Goal: Navigation & Orientation: Find specific page/section

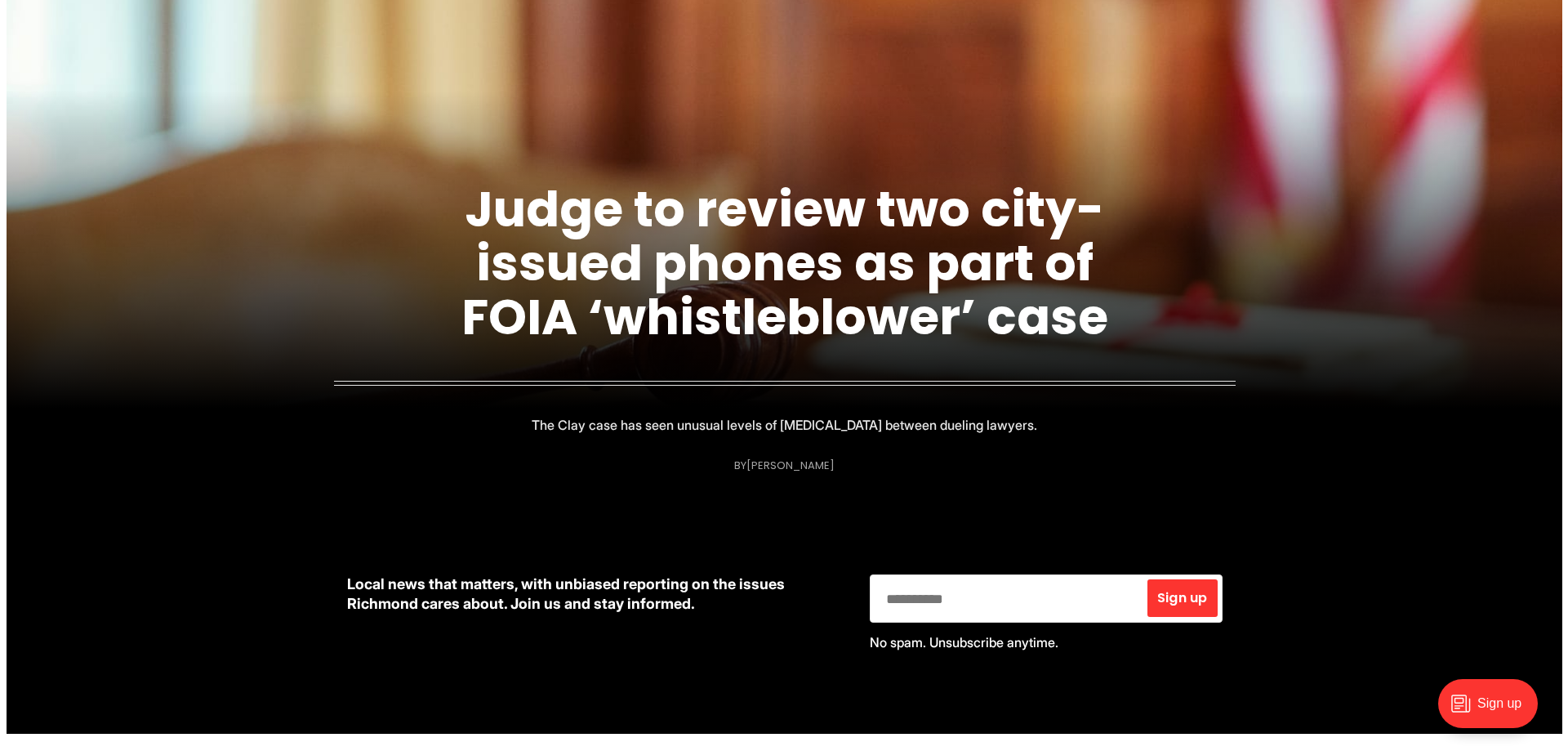
scroll to position [654, 0]
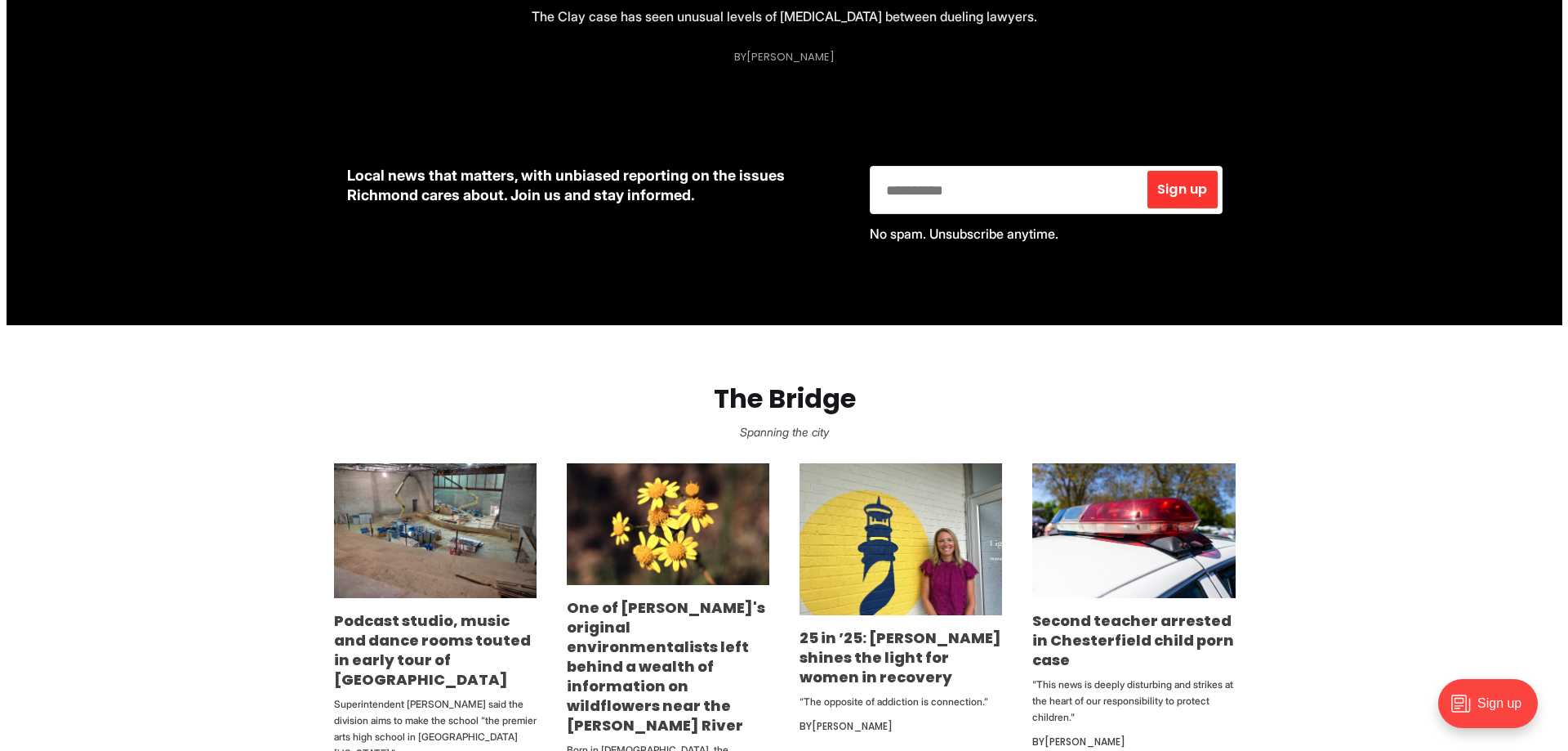
click at [1489, 716] on div "Sign up" at bounding box center [1487, 703] width 100 height 49
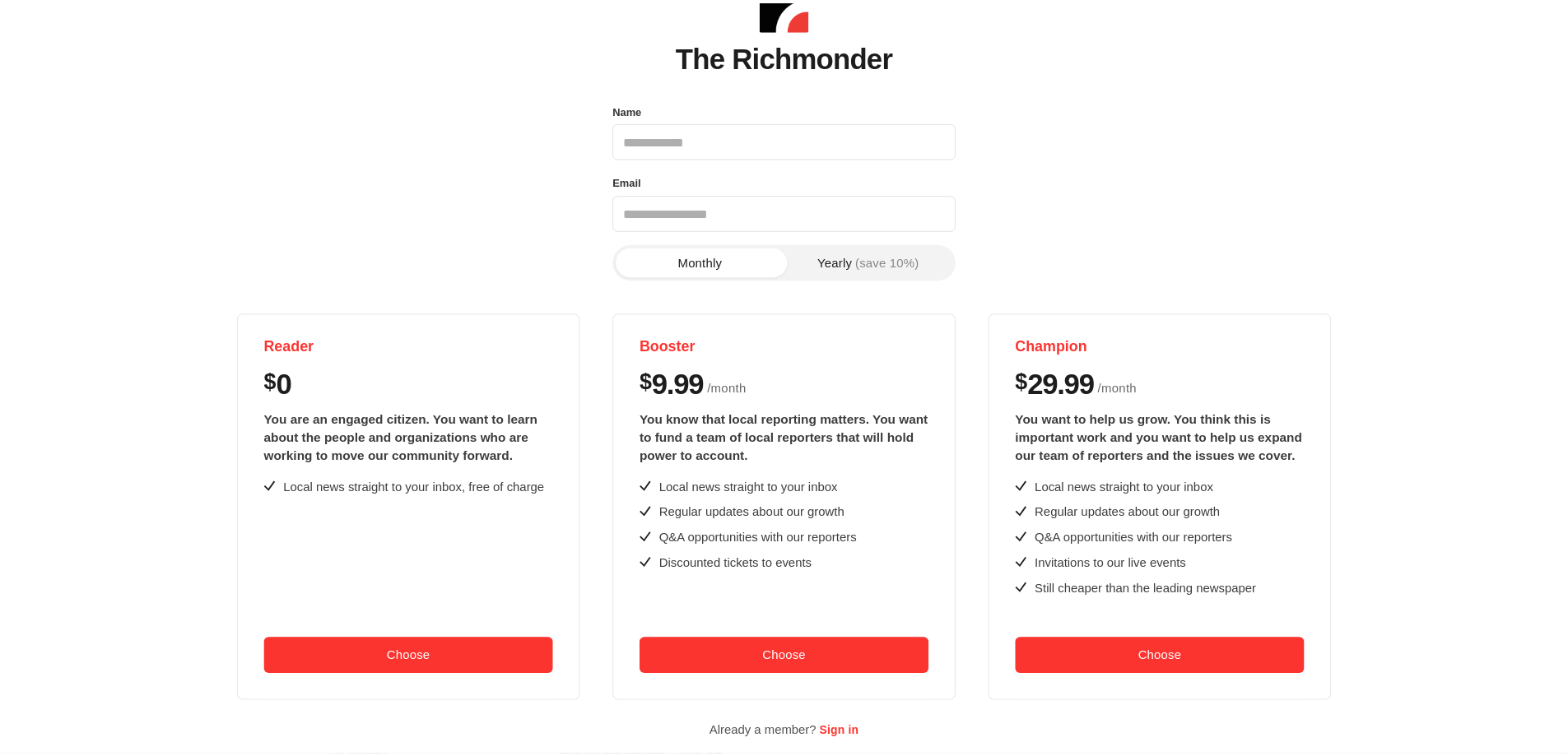
scroll to position [0, 0]
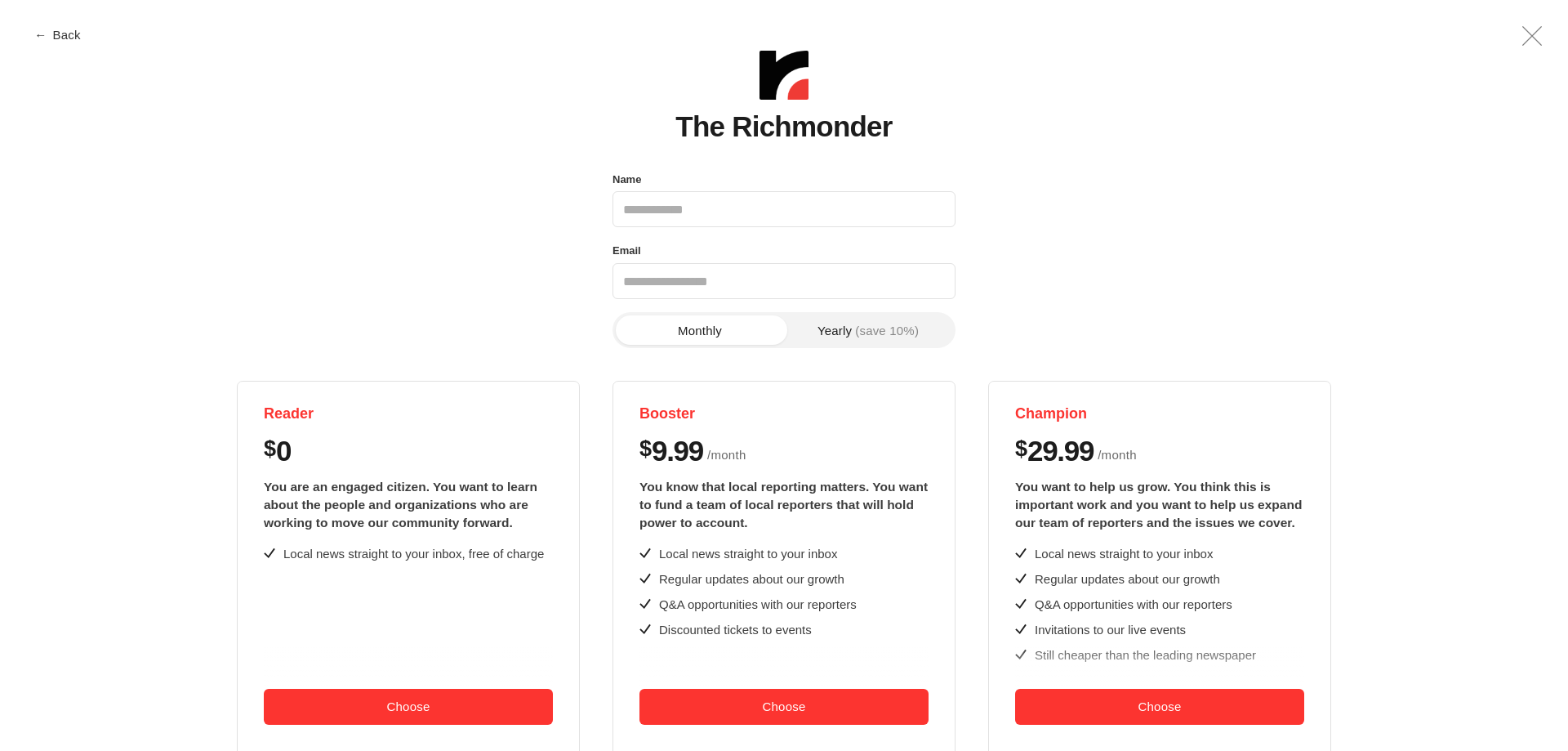
click at [49, 36] on button "← Back" at bounding box center [58, 35] width 65 height 12
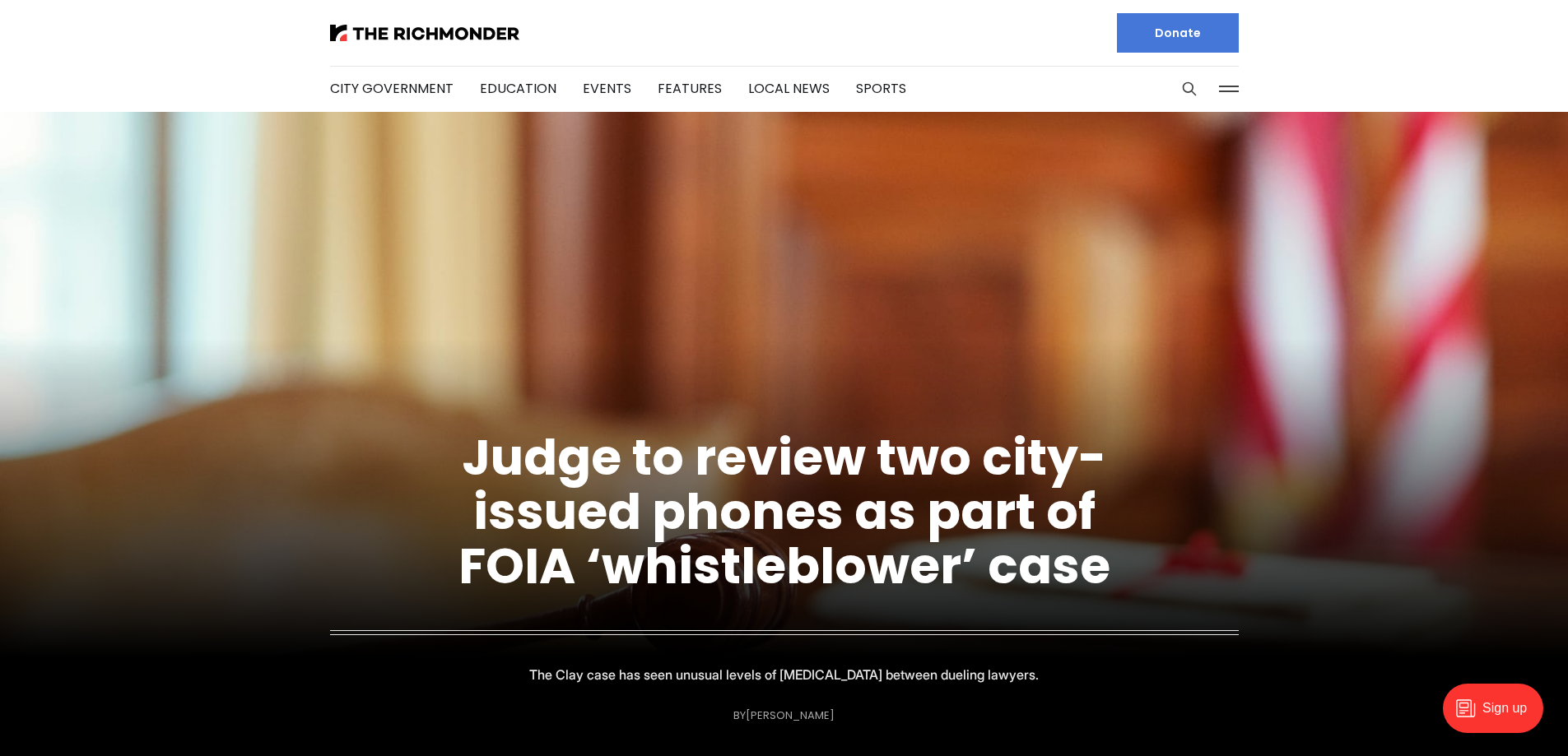
click at [1223, 89] on button at bounding box center [1229, 88] width 25 height 25
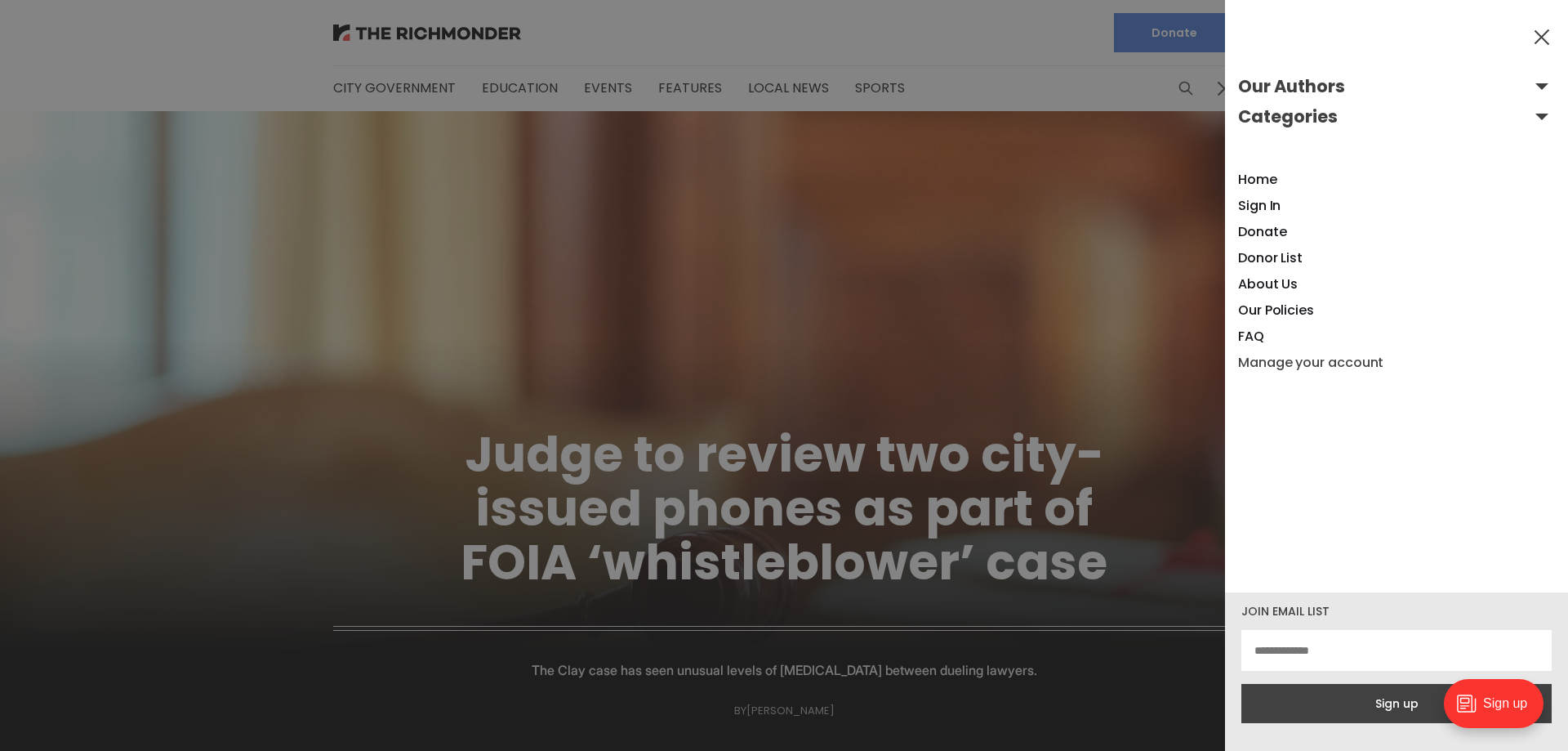
click at [1321, 359] on link "Manage your account" at bounding box center [1311, 363] width 145 height 19
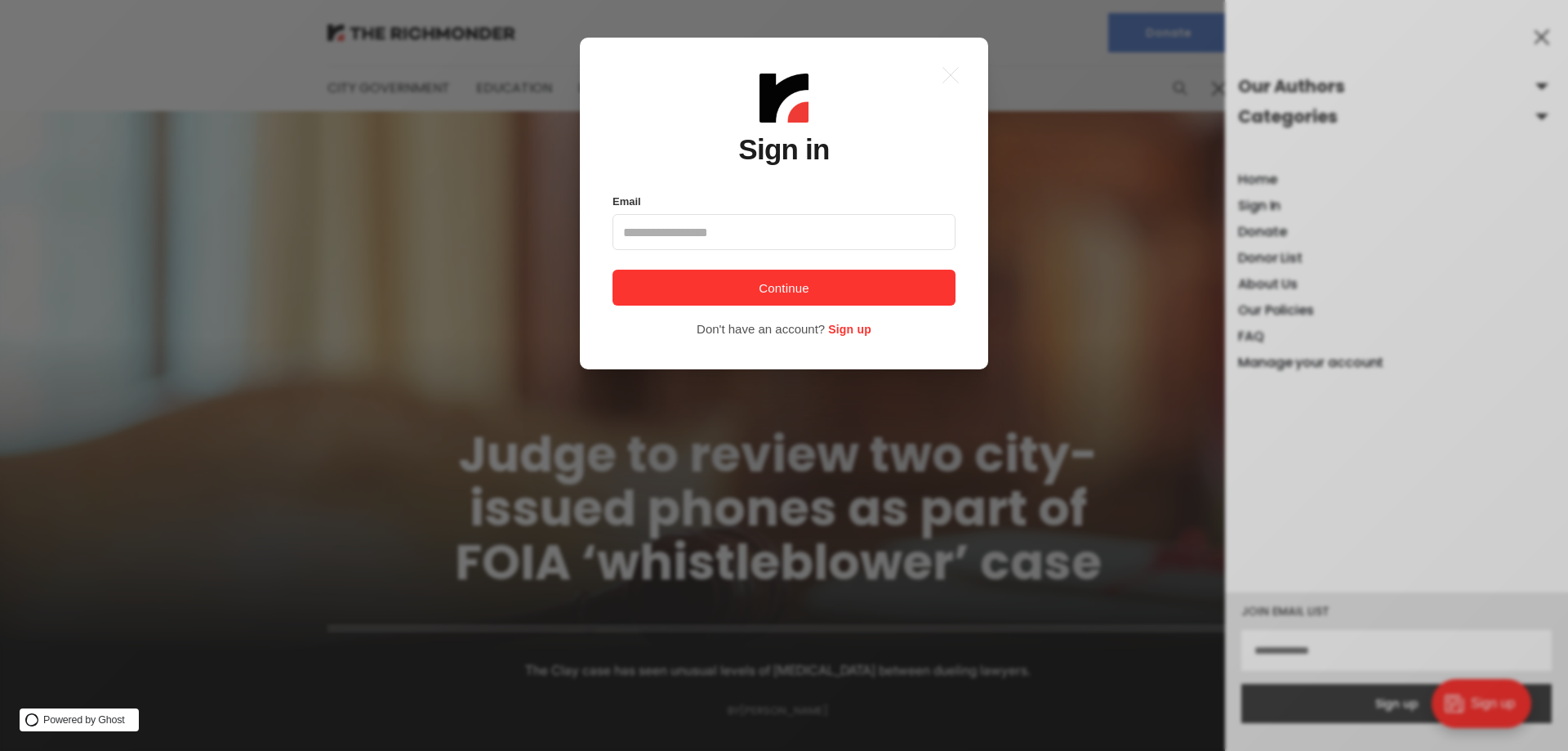
click at [787, 236] on input "Email" at bounding box center [784, 231] width 343 height 36
type input "**********"
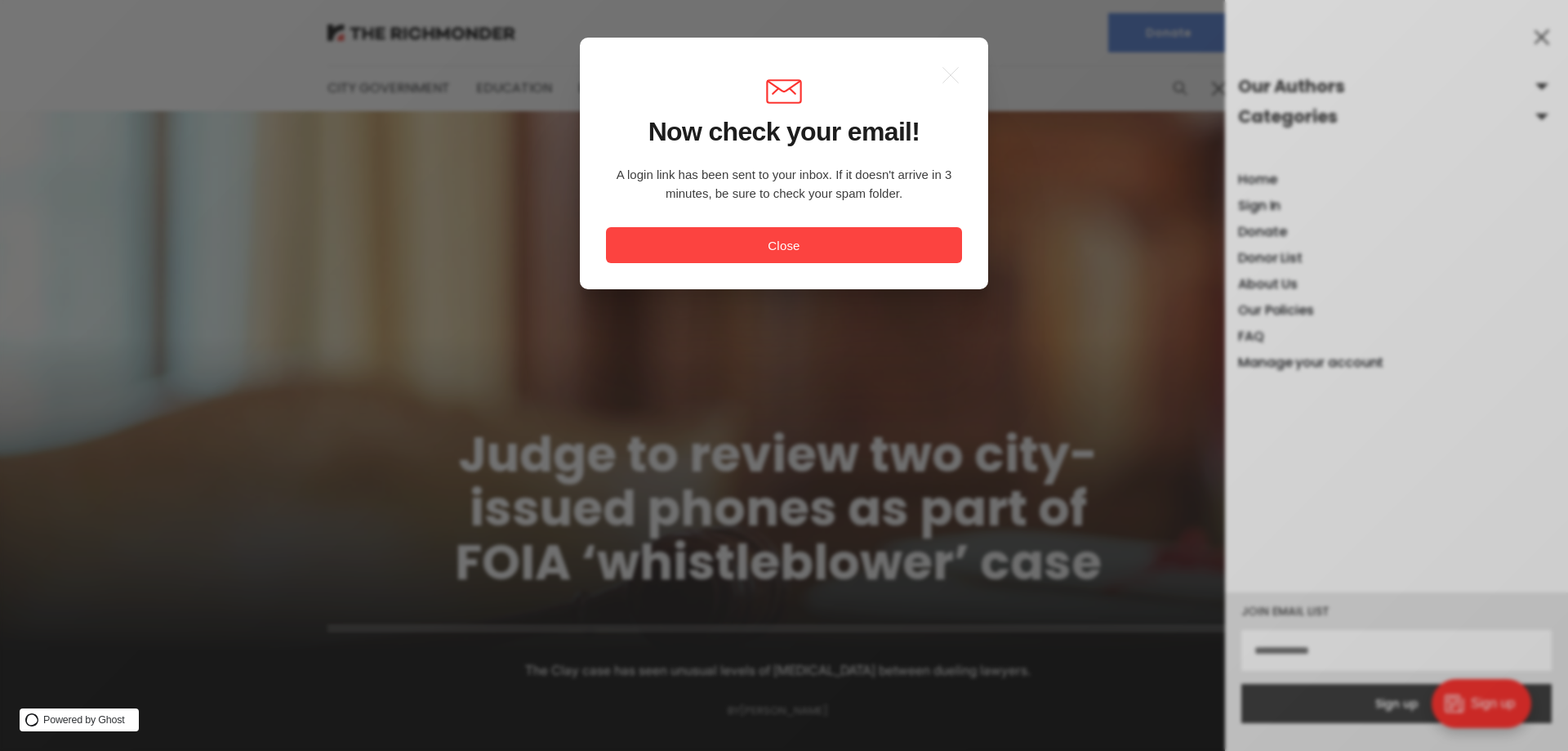
click at [787, 236] on button "Close" at bounding box center [784, 245] width 356 height 36
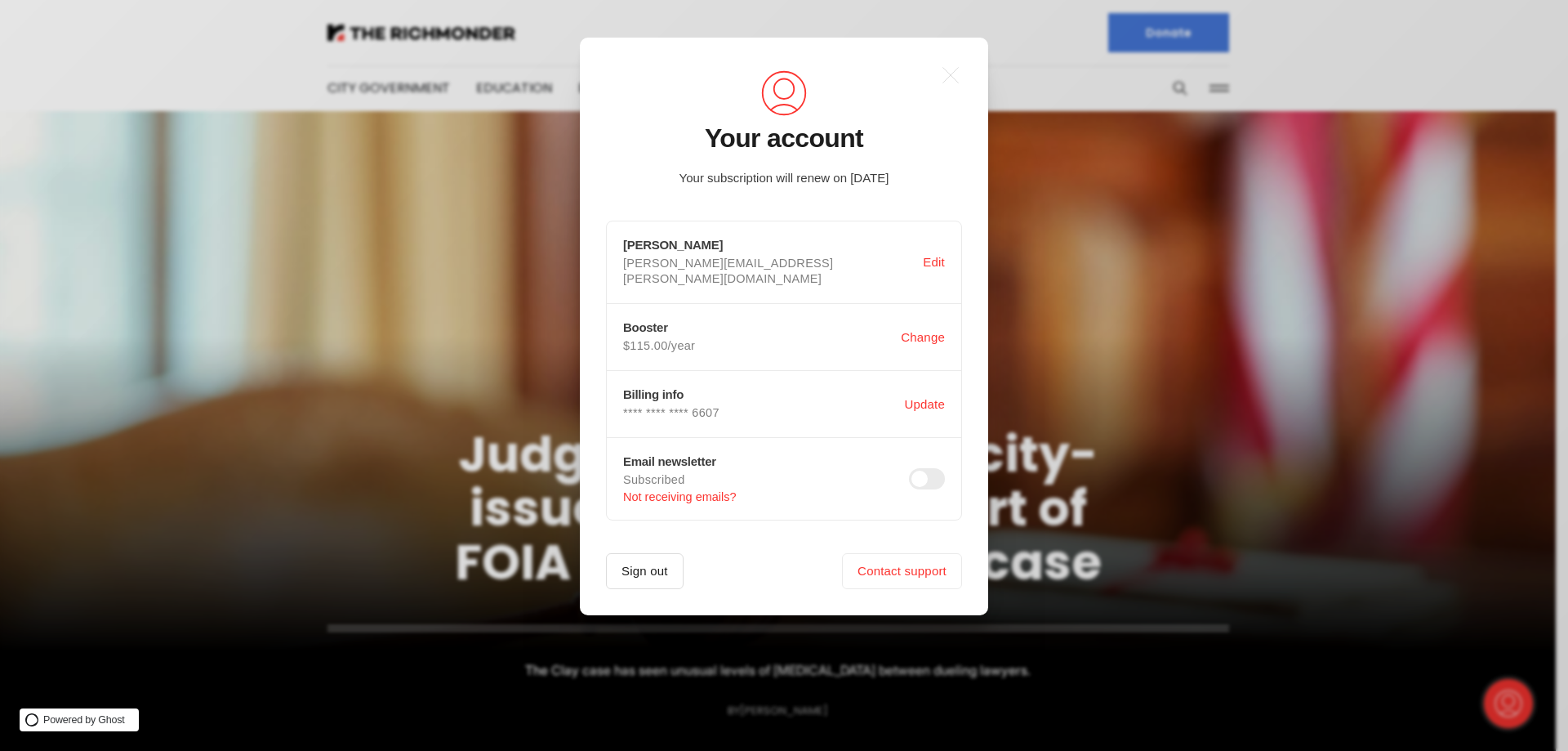
click at [654, 560] on button "Sign out" at bounding box center [644, 571] width 77 height 36
click at [963, 74] on icon ".a{fill:none;stroke:currentColor;stroke-linecap:round;stroke-linejoin:round;str…" at bounding box center [950, 75] width 36 height 36
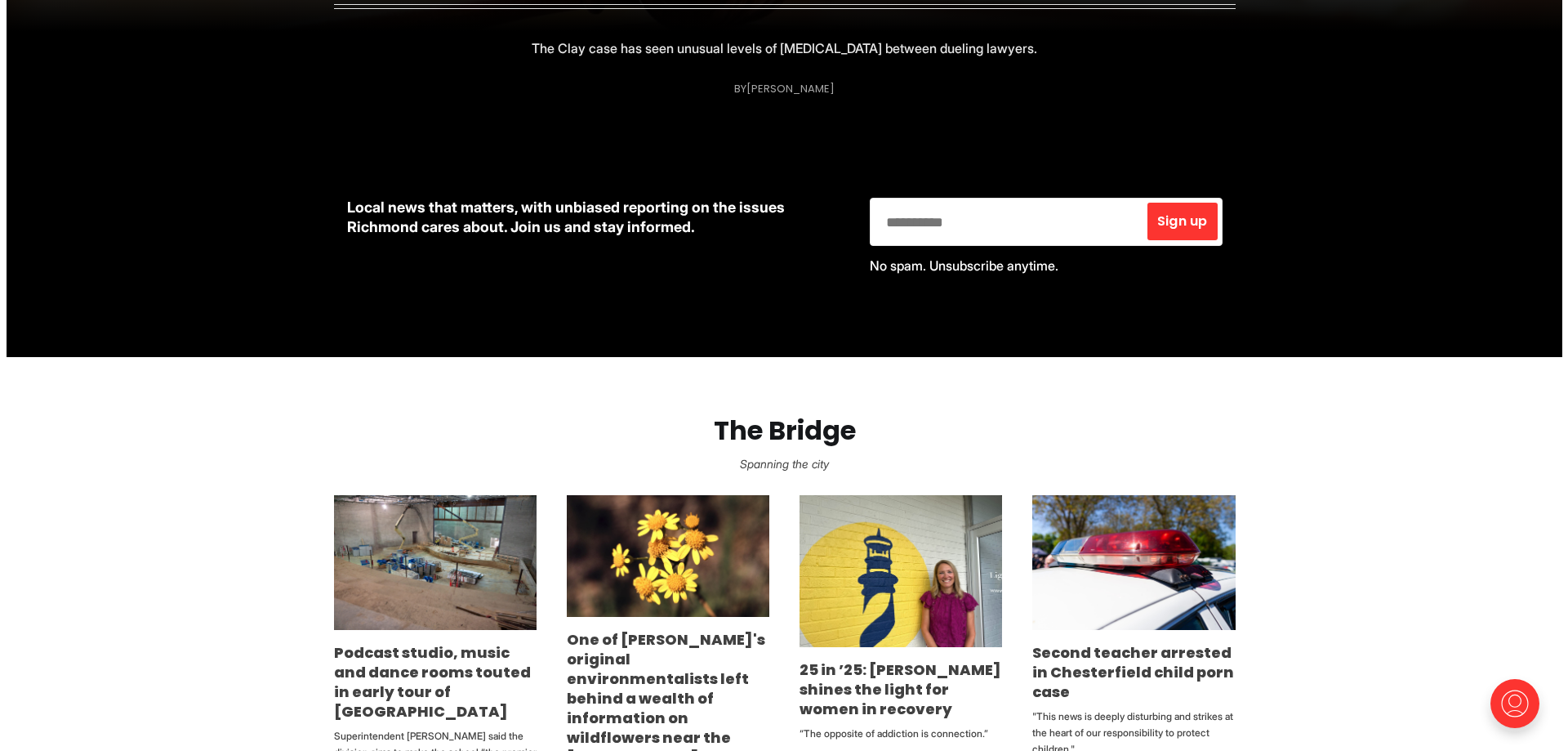
scroll to position [735, 0]
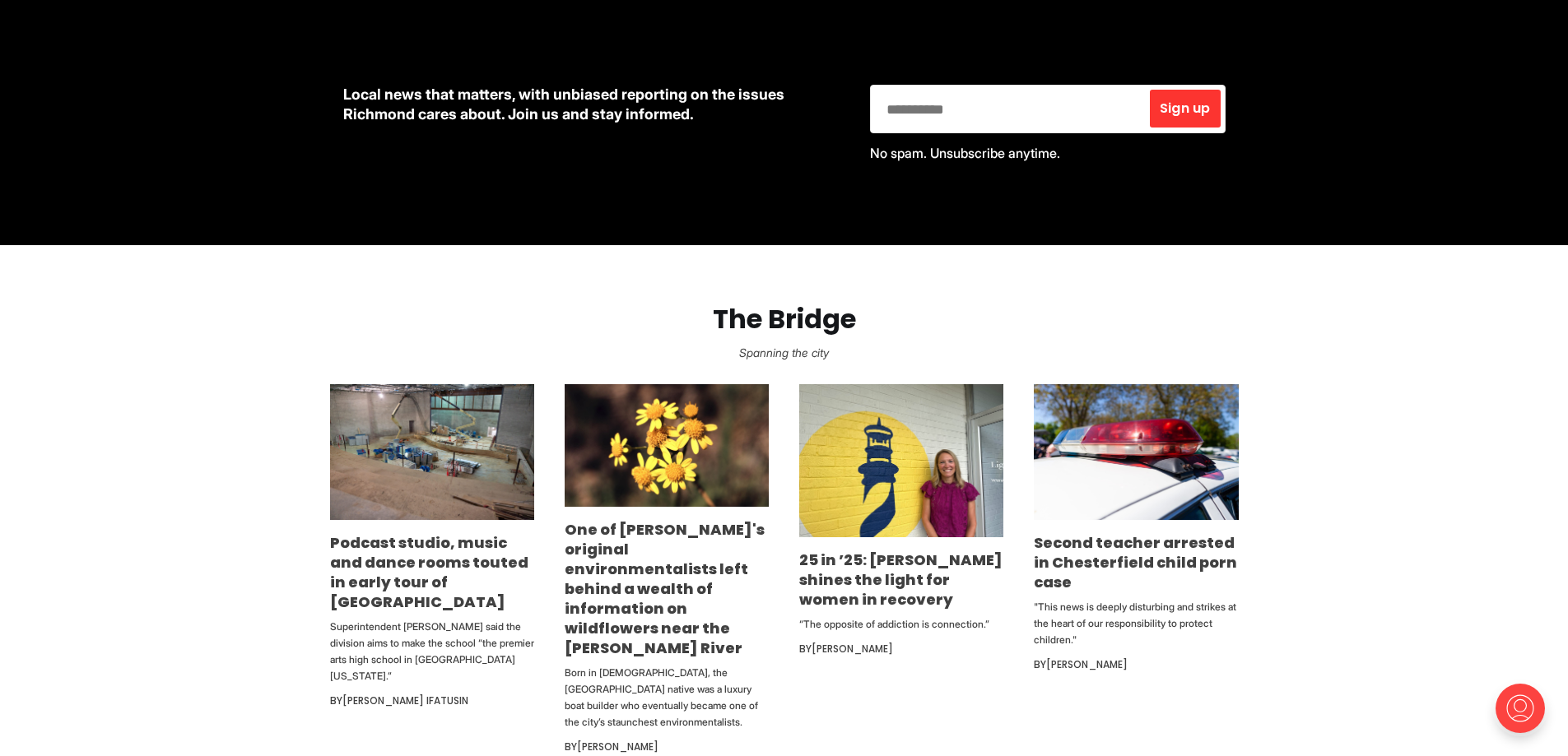
click at [1508, 703] on img at bounding box center [1520, 709] width 53 height 53
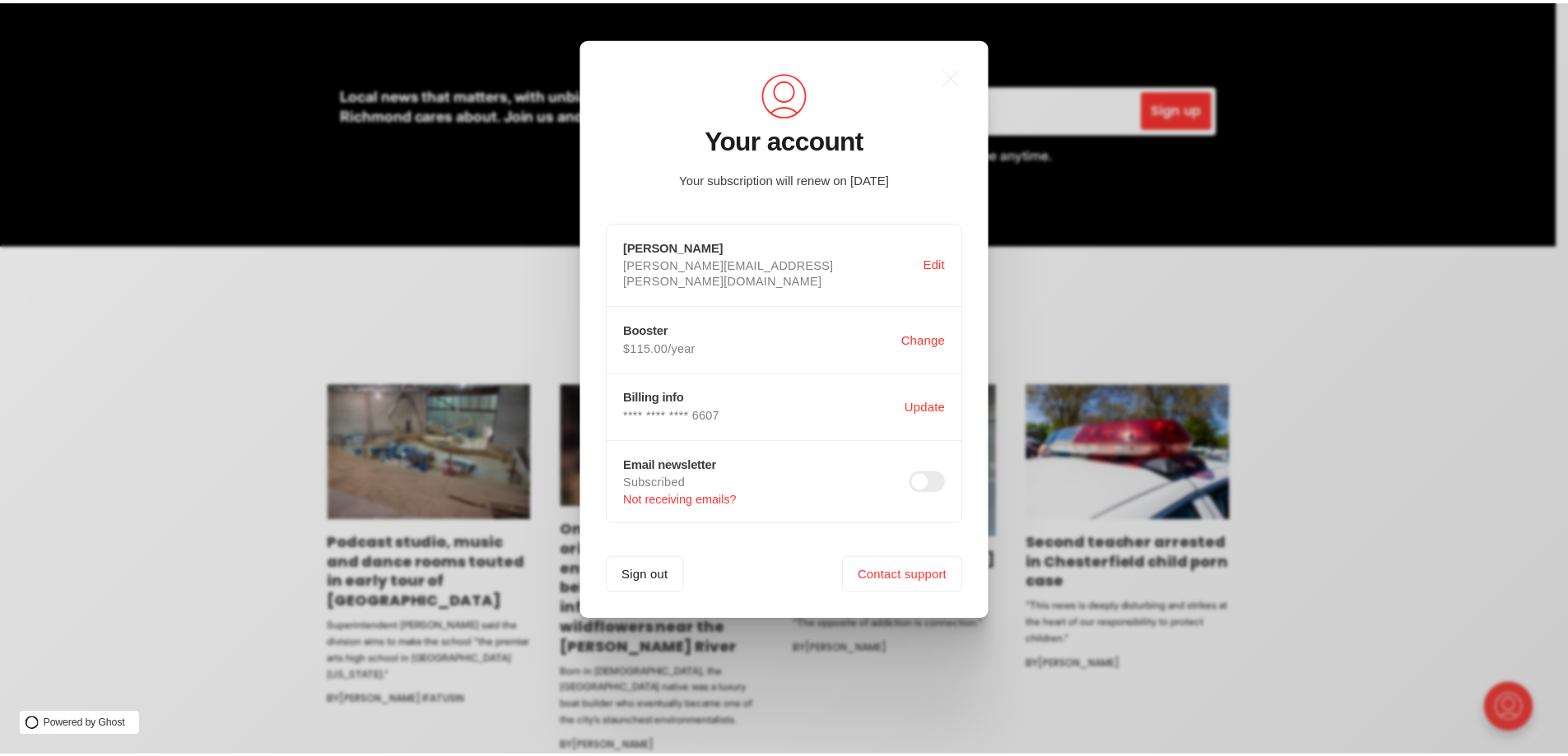
scroll to position [0, 0]
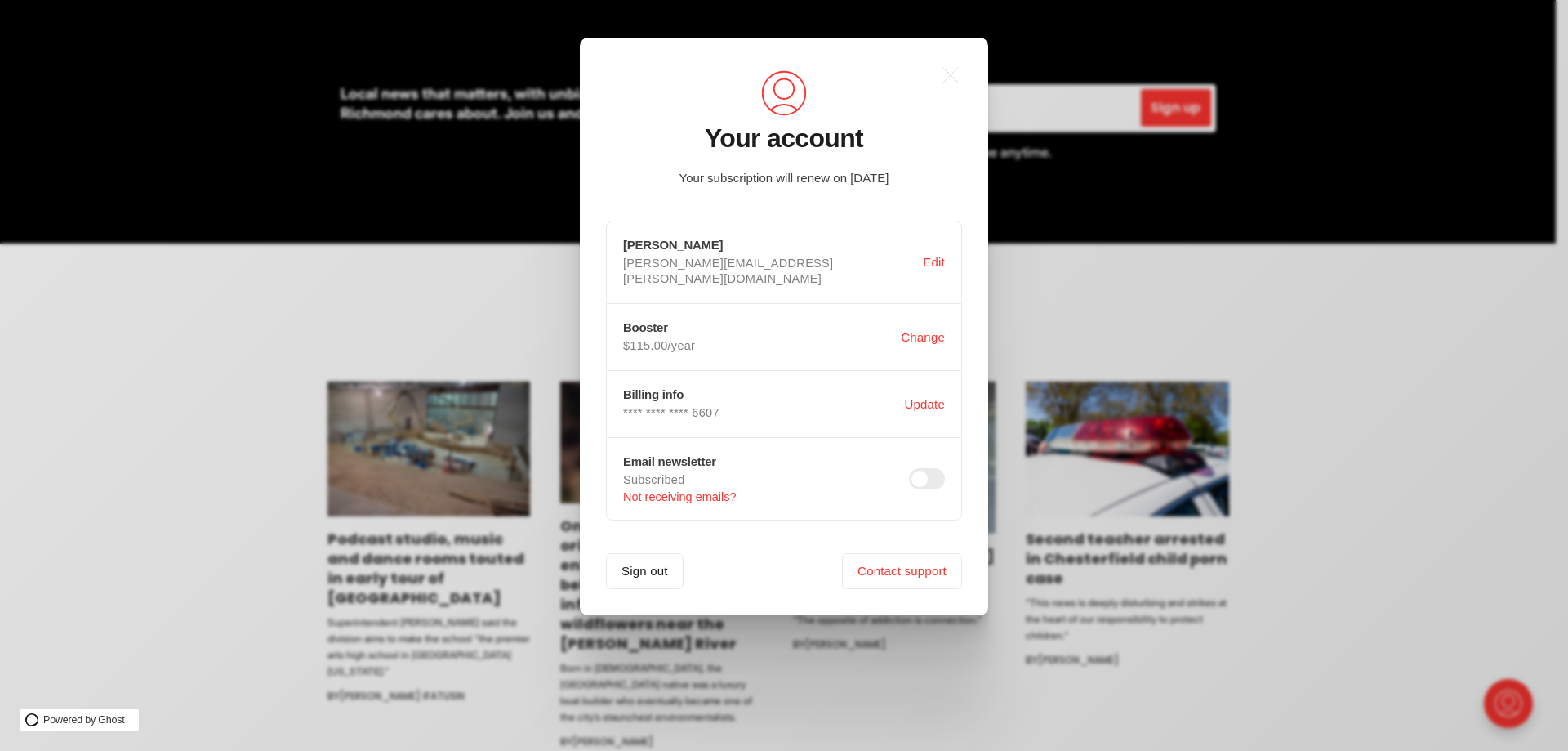
click at [1402, 396] on div ".a{fill:none;stroke:currentColor;stroke-linecap:round;stroke-linejoin:round;str…" at bounding box center [796, 375] width 1592 height 751
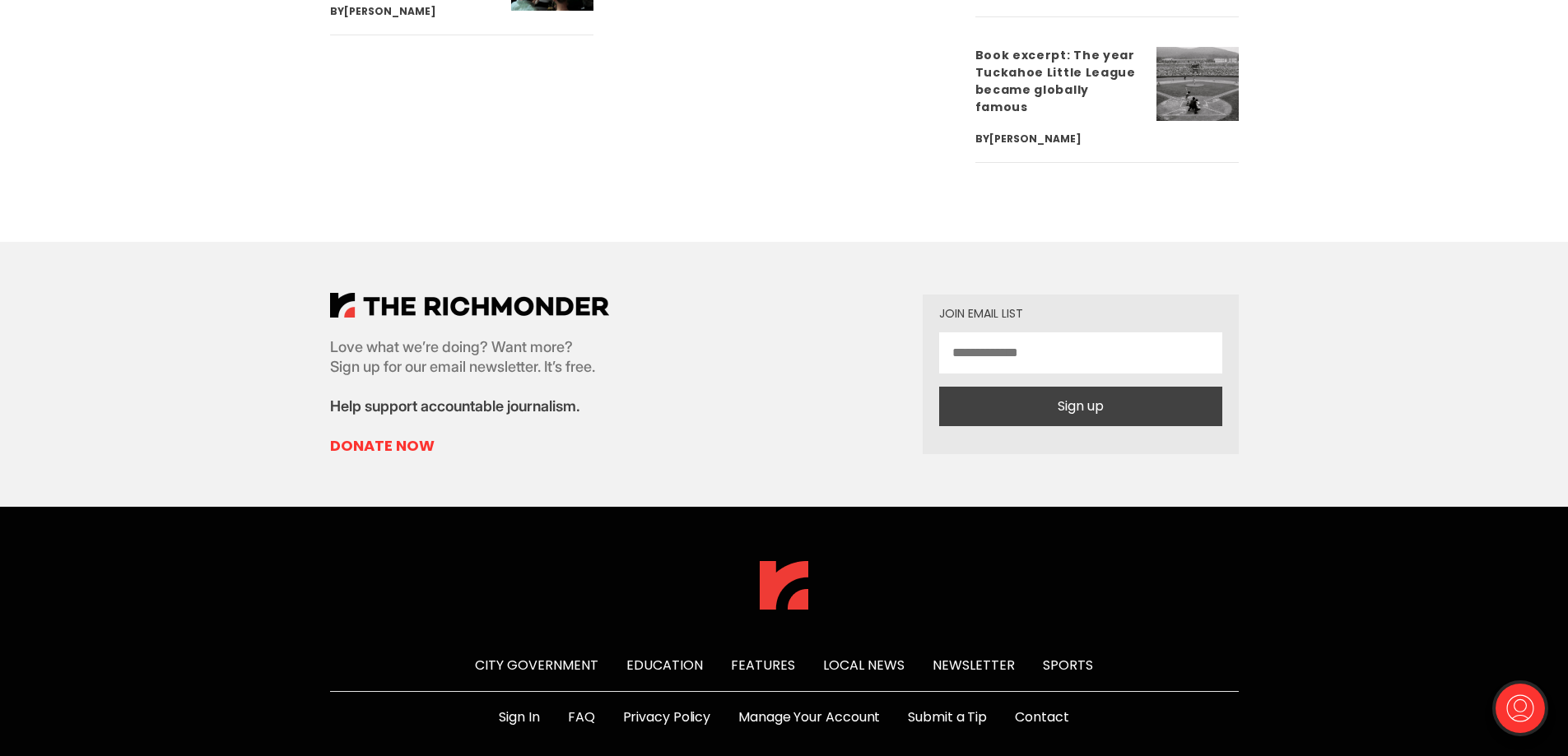
scroll to position [6256, 0]
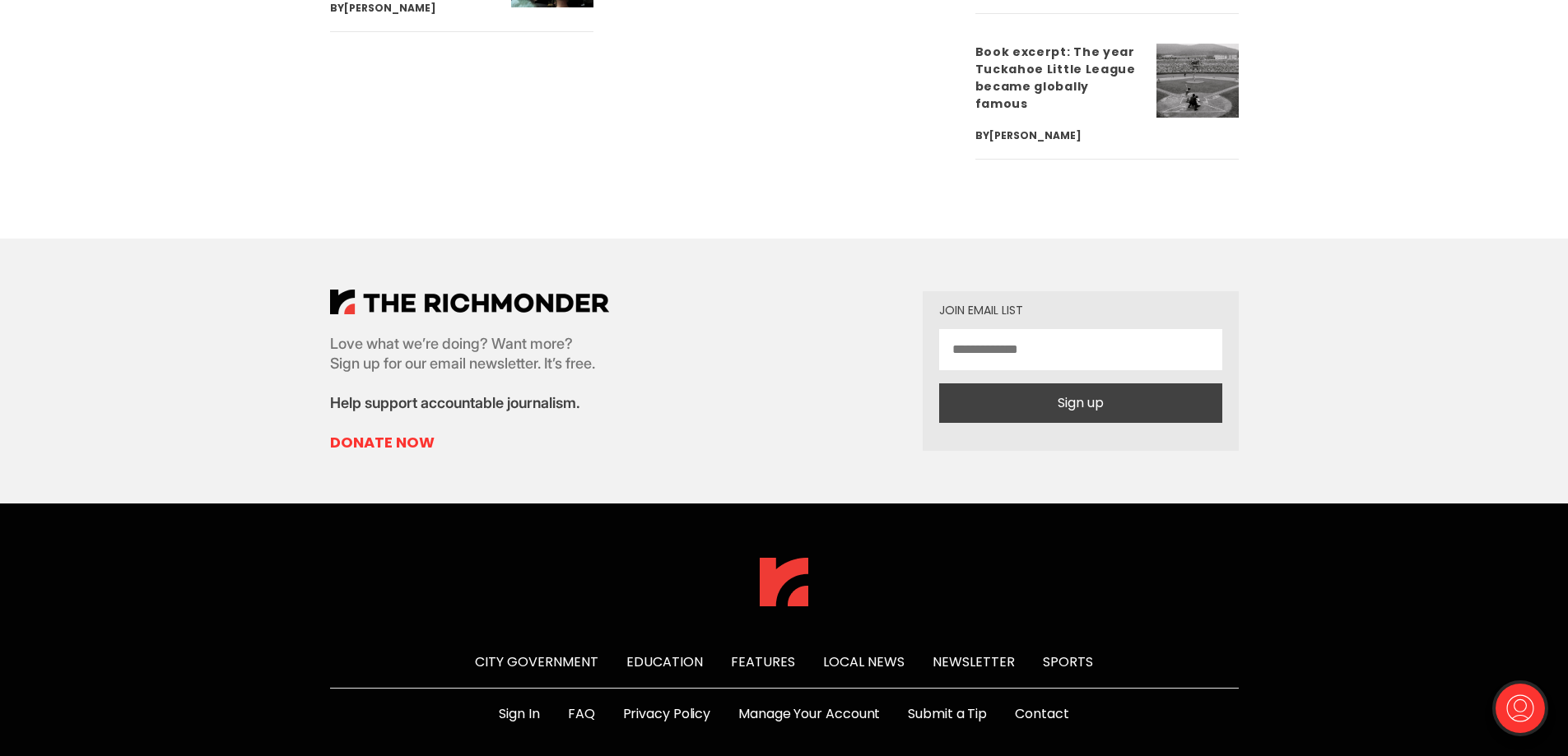
drag, startPoint x: 566, startPoint y: 574, endPoint x: 561, endPoint y: 607, distance: 33.4
click at [562, 607] on div "City Government Education Features Local News Newsletter Sports Sign In FAQ Pri…" at bounding box center [784, 709] width 961 height 301
click at [961, 704] on link "Submit a Tip" at bounding box center [947, 714] width 79 height 20
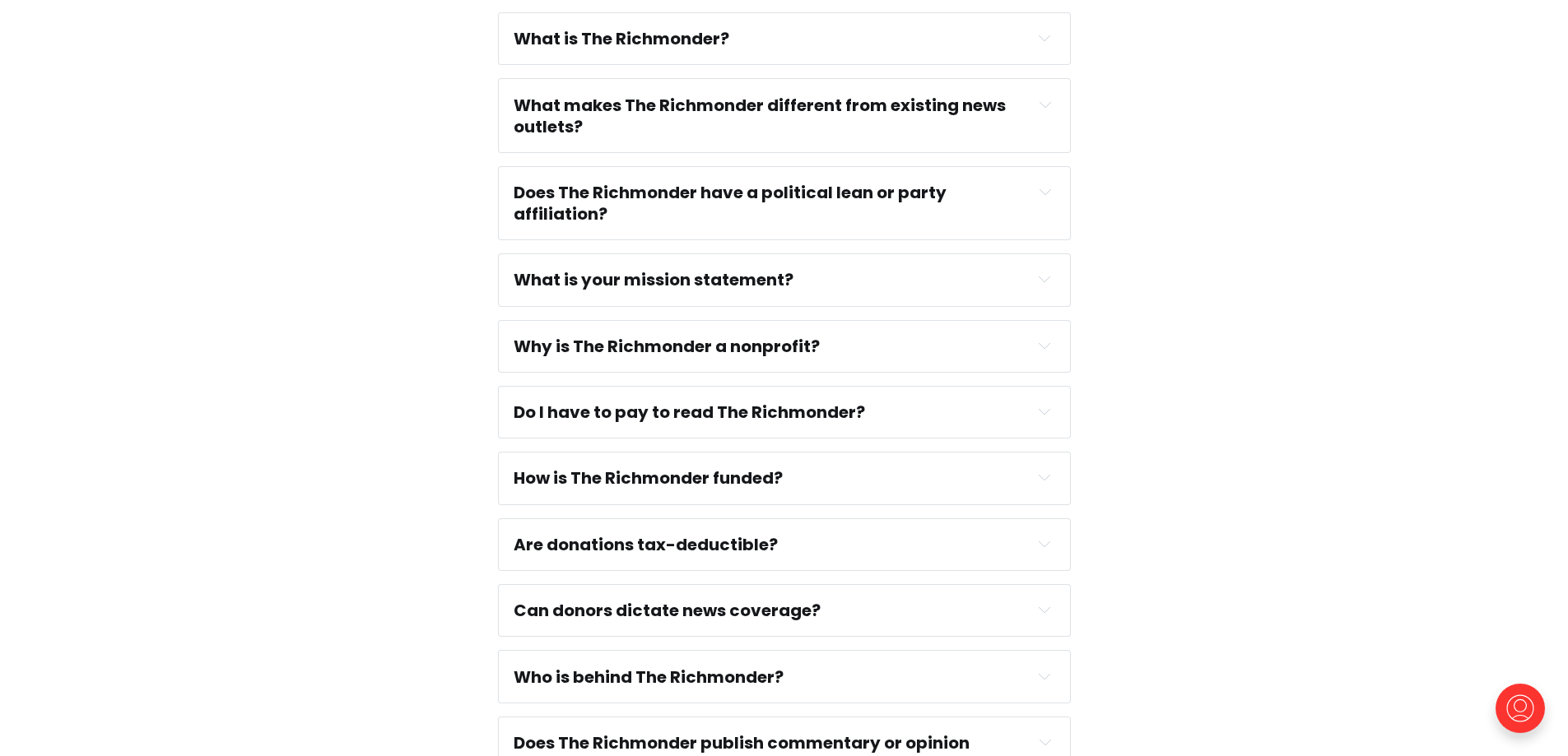
scroll to position [247, 0]
click at [863, 408] on strong "Do I have to pay to read The Richmonder?" at bounding box center [689, 411] width 351 height 23
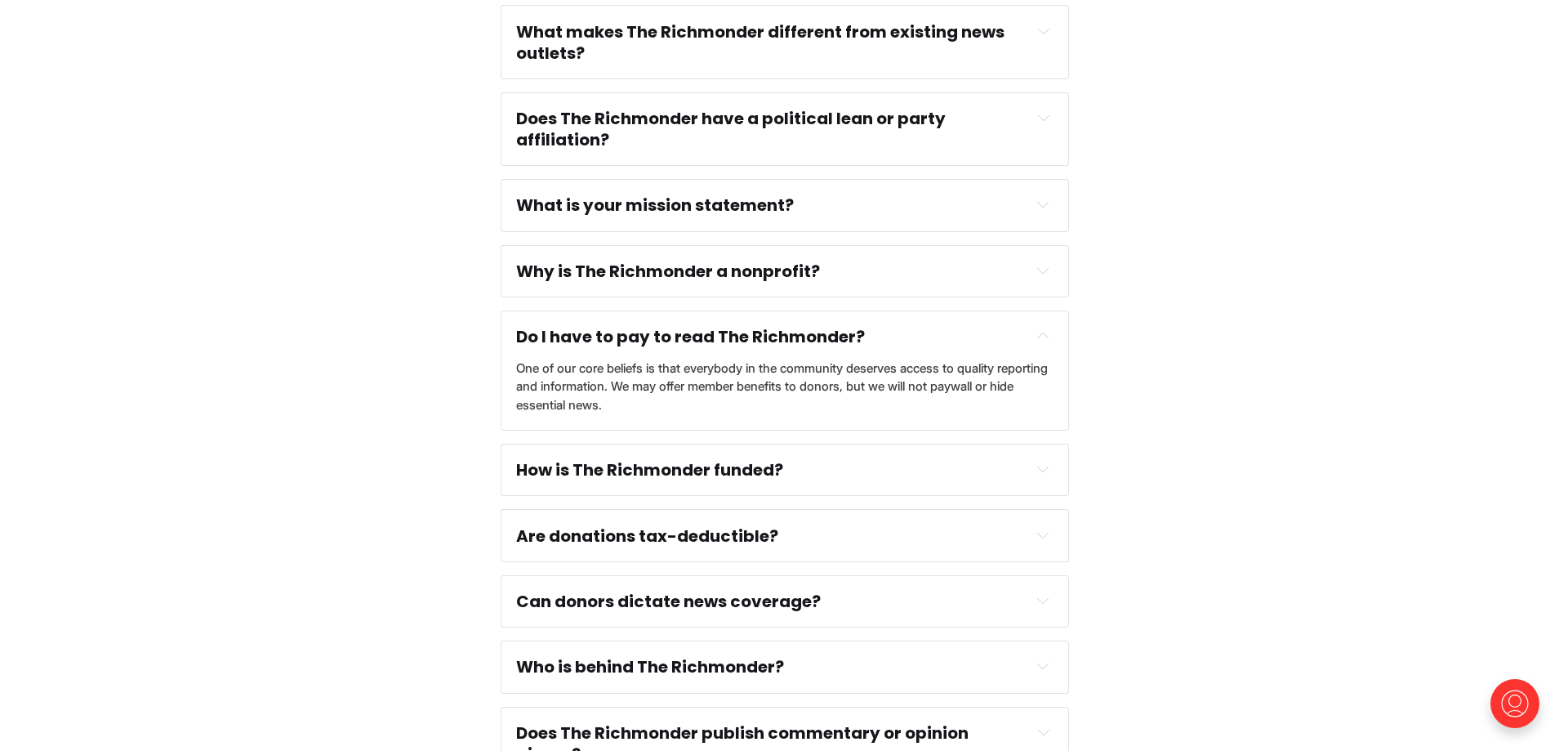
scroll to position [0, 0]
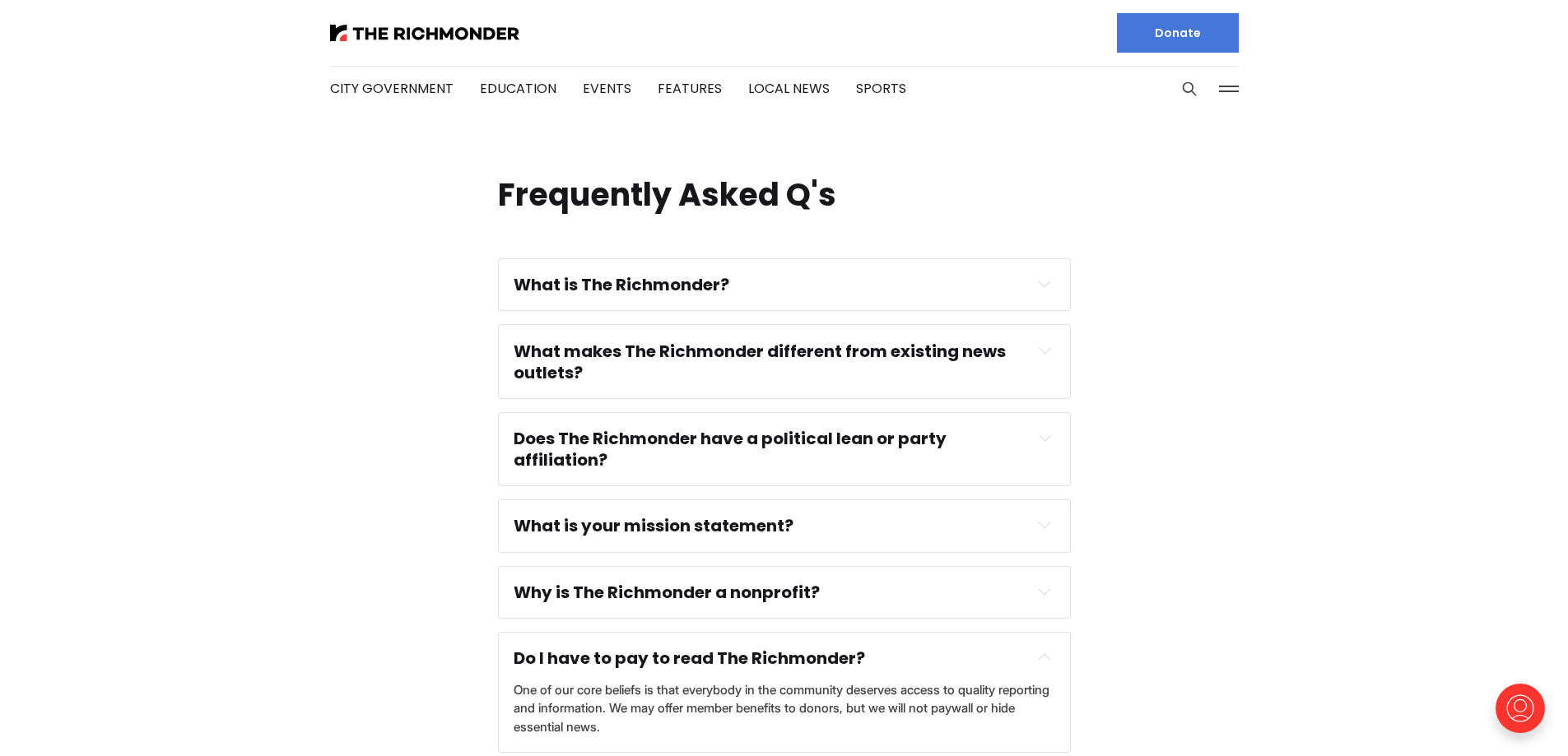
click at [1237, 85] on button at bounding box center [1229, 88] width 25 height 25
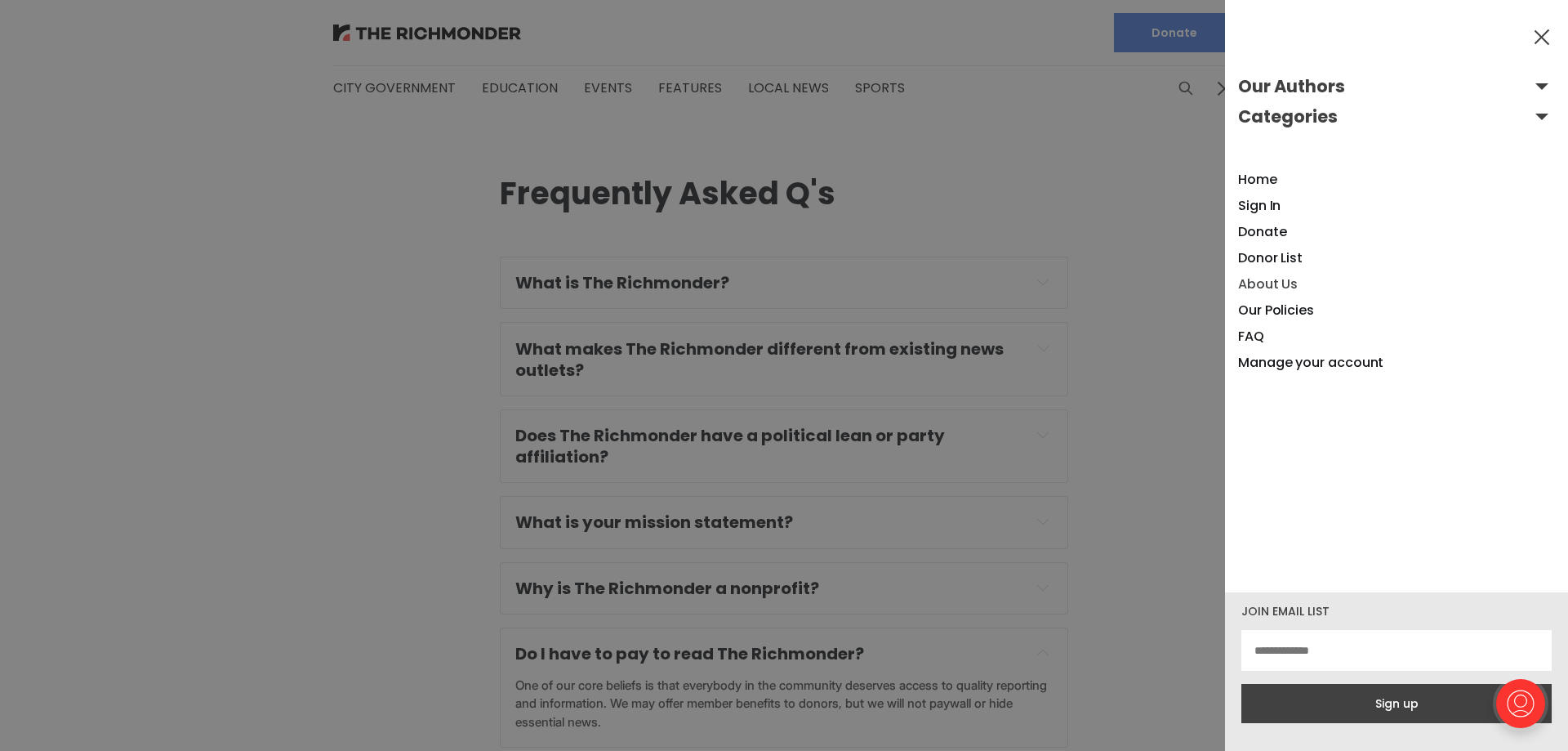
click at [1287, 278] on link "About Us" at bounding box center [1268, 285] width 60 height 19
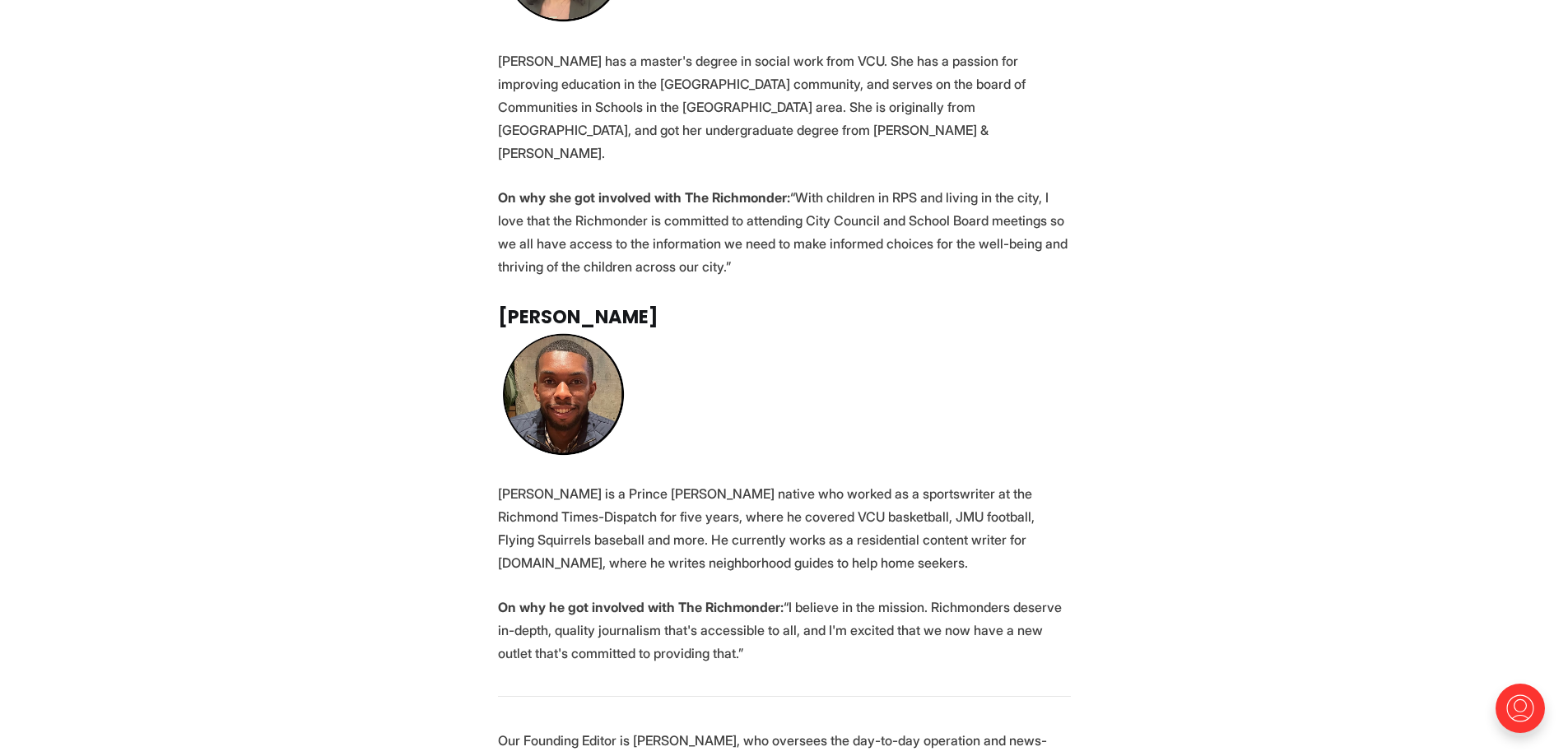
scroll to position [2962, 0]
